Goal: Transaction & Acquisition: Subscribe to service/newsletter

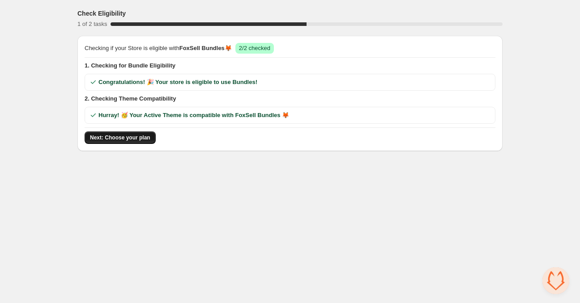
click at [101, 140] on span "Next: Choose your plan" at bounding box center [120, 137] width 60 height 7
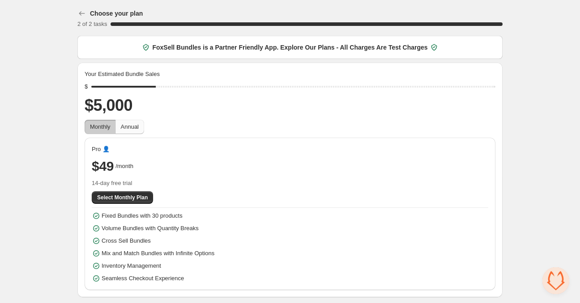
click at [132, 127] on span "Annual" at bounding box center [130, 126] width 18 height 7
click at [105, 127] on span "Monthly" at bounding box center [100, 126] width 21 height 7
click at [42, 136] on div "Choose your plan 2 of 2 tasks 100 % FoxSell Bundles is a Partner Friendly App. …" at bounding box center [290, 150] width 580 height 301
